Goal: Navigation & Orientation: Find specific page/section

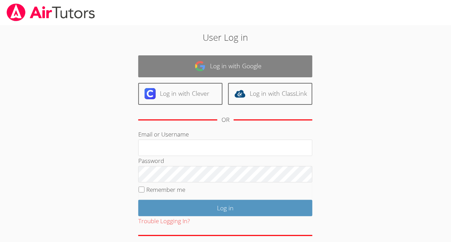
click at [216, 68] on link "Log in with Google" at bounding box center [225, 66] width 174 height 22
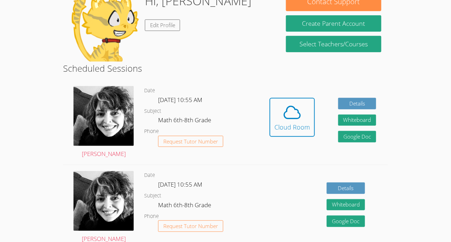
scroll to position [115, 0]
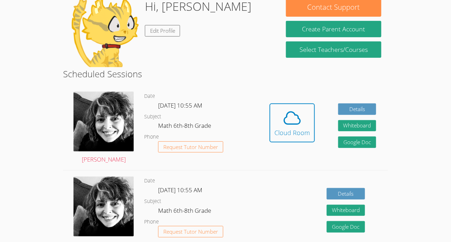
click at [248, 175] on div "Date [DATE] 10:55 AM Subject Math 6th-8th Grade Phone Request Tutor Number" at bounding box center [200, 213] width 113 height 84
click at [1, 127] on html "Home Programs Sessions Tutors Messages Billing Logout [PERSON_NAME] Successfull…" at bounding box center [225, 6] width 451 height 242
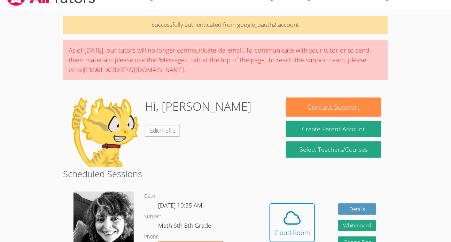
scroll to position [0, 0]
